Goal: Navigation & Orientation: Find specific page/section

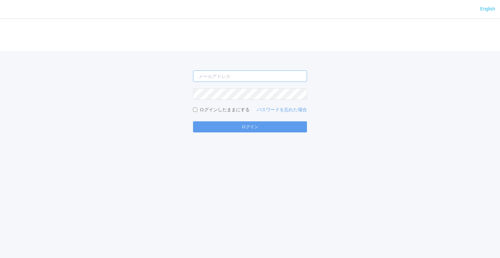
click at [214, 76] on input "email" at bounding box center [250, 75] width 114 height 11
type input "[EMAIL_ADDRESS][DOMAIN_NAME]"
click at [193, 121] on button "ログイン" at bounding box center [250, 126] width 114 height 11
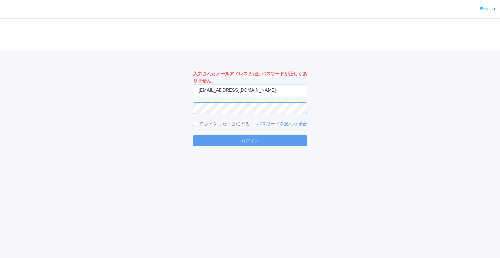
click at [193, 135] on button "ログイン" at bounding box center [250, 140] width 114 height 11
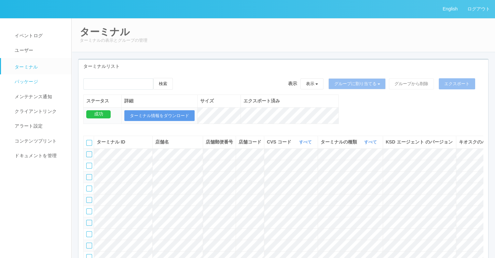
click at [36, 87] on link "パッケージ" at bounding box center [39, 81] width 76 height 15
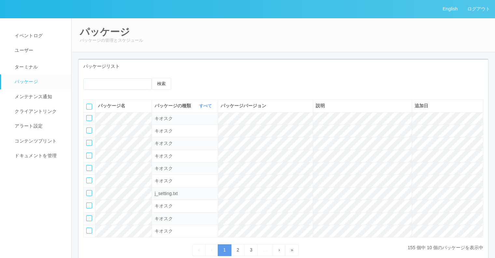
click at [36, 87] on link "パッケージ" at bounding box center [39, 81] width 76 height 15
click at [214, 104] on icon "button" at bounding box center [213, 105] width 2 height 5
drag, startPoint x: 254, startPoint y: 79, endPoint x: 250, endPoint y: 75, distance: 5.5
click at [251, 76] on div "検索 パッケージ名 パッケージの種類 すべて 表示 すべて キオスク KSD エージェント j_setting.txt パッケージバージョン 説明 追加日 キ…" at bounding box center [283, 167] width 410 height 188
click at [37, 100] on link "メンテナンス通知" at bounding box center [39, 96] width 76 height 15
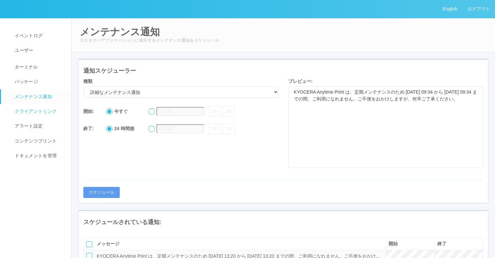
click at [38, 105] on link "クライアントリンク" at bounding box center [39, 111] width 76 height 15
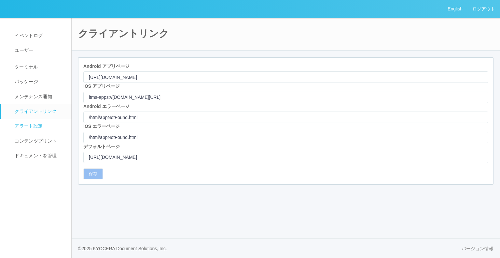
click at [39, 124] on span "アラート設定" at bounding box center [28, 125] width 30 height 5
select select "19"
select select "2"
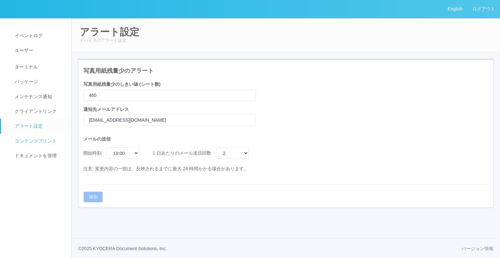
click at [41, 139] on span "コンテンツプリント" at bounding box center [35, 140] width 44 height 5
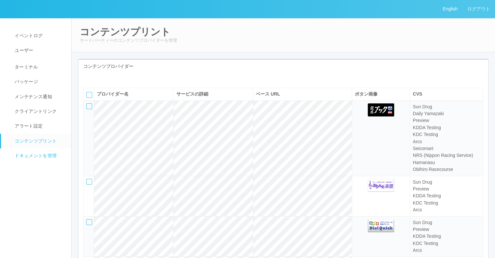
click at [40, 153] on span "ドキュメントを管理" at bounding box center [35, 155] width 44 height 5
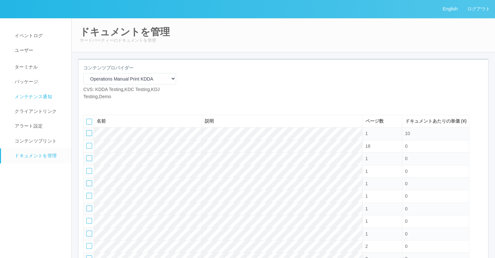
click at [57, 98] on link "メンテナンス通知" at bounding box center [39, 96] width 76 height 15
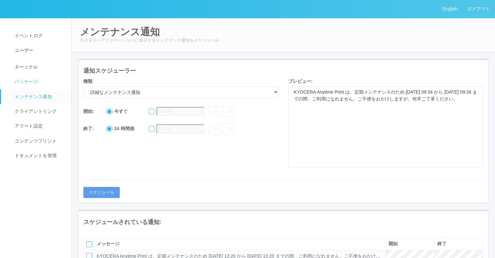
click at [35, 89] on link "パッケージ" at bounding box center [39, 81] width 76 height 15
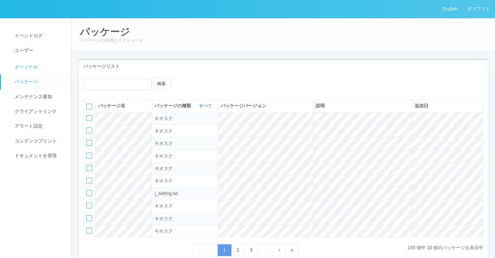
click at [36, 61] on link "ターミナル" at bounding box center [39, 66] width 76 height 16
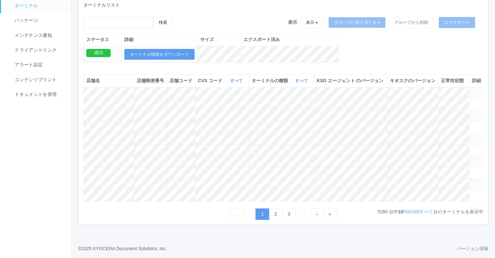
scroll to position [100, 0]
click at [272, 216] on link "2" at bounding box center [276, 213] width 14 height 11
click at [384, 78] on icon at bounding box center [384, 80] width 0 height 5
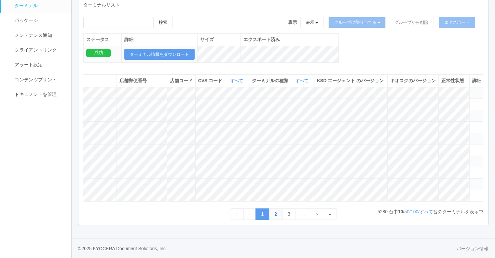
click at [280, 211] on link "2" at bounding box center [276, 213] width 14 height 11
click at [291, 217] on link "3" at bounding box center [289, 213] width 14 height 11
click at [291, 217] on link "4" at bounding box center [289, 213] width 14 height 11
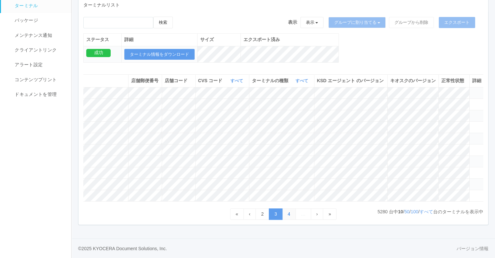
scroll to position [0, 84]
click at [266, 216] on link "3" at bounding box center [263, 213] width 14 height 11
click at [20, 62] on span "アラート設定" at bounding box center [28, 64] width 30 height 5
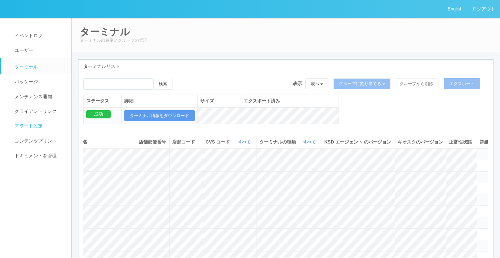
select select "19"
select select "2"
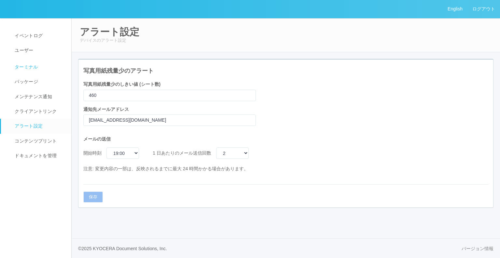
click at [30, 71] on link "ターミナル" at bounding box center [39, 66] width 76 height 16
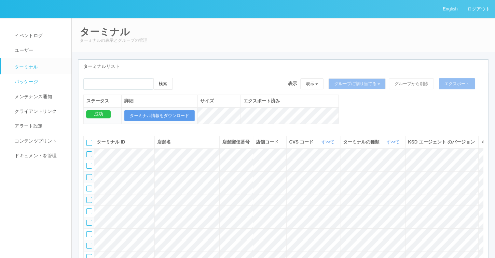
click at [29, 81] on span "パッケージ" at bounding box center [25, 81] width 25 height 5
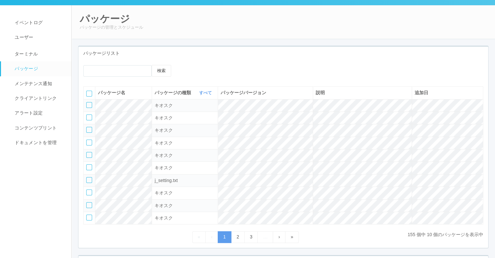
scroll to position [22, 0]
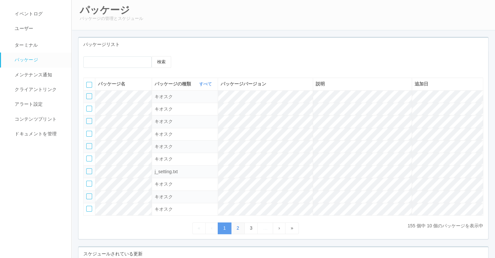
click at [234, 226] on link "2" at bounding box center [238, 227] width 14 height 11
click at [59, 202] on nav "イベントログ ユーザー ターミナル パッケージ メンテナンス通知 クライアントリンク アラート設定 コンテンツプリント ドキュメントを管理" at bounding box center [38, 238] width 77 height 485
